Goal: Transaction & Acquisition: Purchase product/service

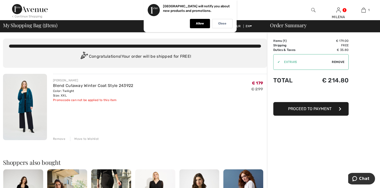
click at [340, 63] on span "Remove" at bounding box center [338, 62] width 13 height 5
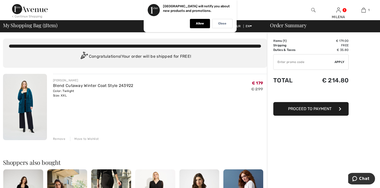
click at [339, 62] on span "Apply" at bounding box center [340, 62] width 10 height 5
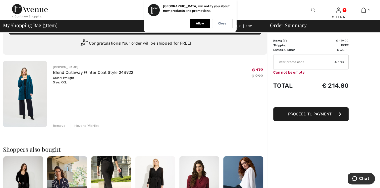
scroll to position [25, 0]
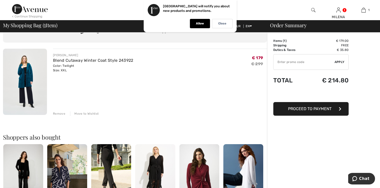
click at [339, 61] on span "Apply" at bounding box center [340, 62] width 10 height 5
click at [285, 63] on input "TEXT" at bounding box center [304, 61] width 61 height 15
click at [294, 62] on input "TEXT" at bounding box center [304, 61] width 61 height 15
type input "EXTRA15"
click at [340, 61] on span "Apply" at bounding box center [340, 62] width 10 height 5
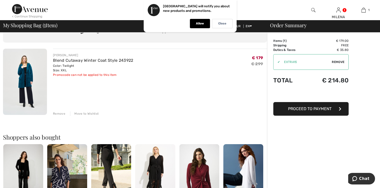
click at [59, 113] on div "Remove" at bounding box center [59, 113] width 12 height 5
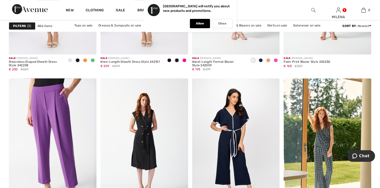
scroll to position [2237, 0]
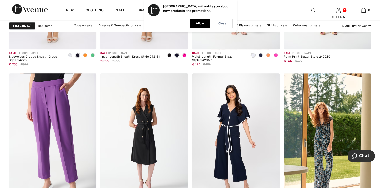
drag, startPoint x: 214, startPoint y: 128, endPoint x: 375, endPoint y: 63, distance: 173.2
drag, startPoint x: 375, startPoint y: 63, endPoint x: 369, endPoint y: 59, distance: 6.8
click at [369, 59] on div "Sale JOSEPH RIBKOFF Palm Print Blazer Style 242230 € 165 €329" at bounding box center [328, 59] width 88 height 20
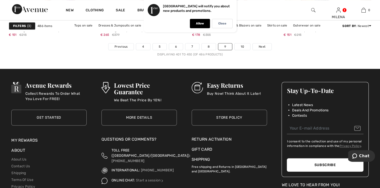
scroll to position [2363, 0]
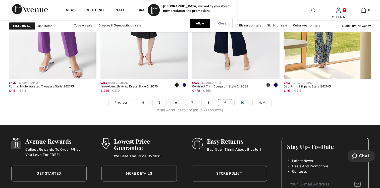
click at [240, 102] on link "10" at bounding box center [243, 102] width 16 height 7
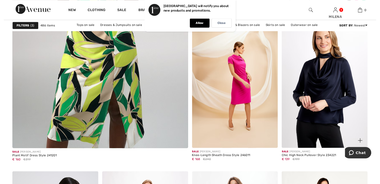
scroll to position [1483, 0]
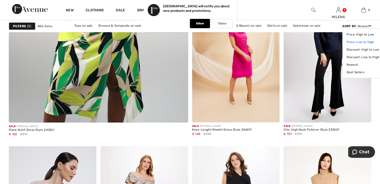
click at [361, 43] on link "Price: Low to High" at bounding box center [363, 42] width 33 height 8
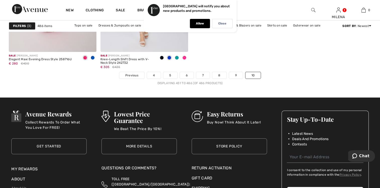
scroll to position [1872, 0]
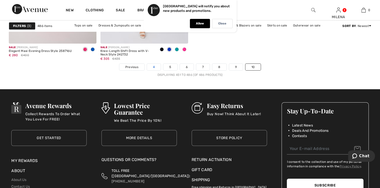
click at [152, 66] on link "4" at bounding box center [154, 67] width 14 height 7
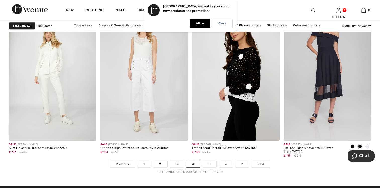
scroll to position [2338, 0]
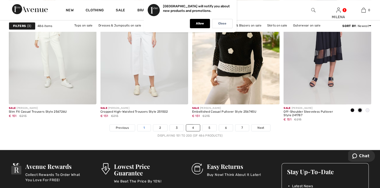
click at [145, 126] on link "1" at bounding box center [144, 127] width 13 height 7
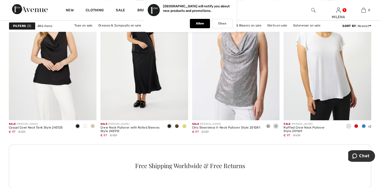
scroll to position [528, 0]
